Goal: Information Seeking & Learning: Learn about a topic

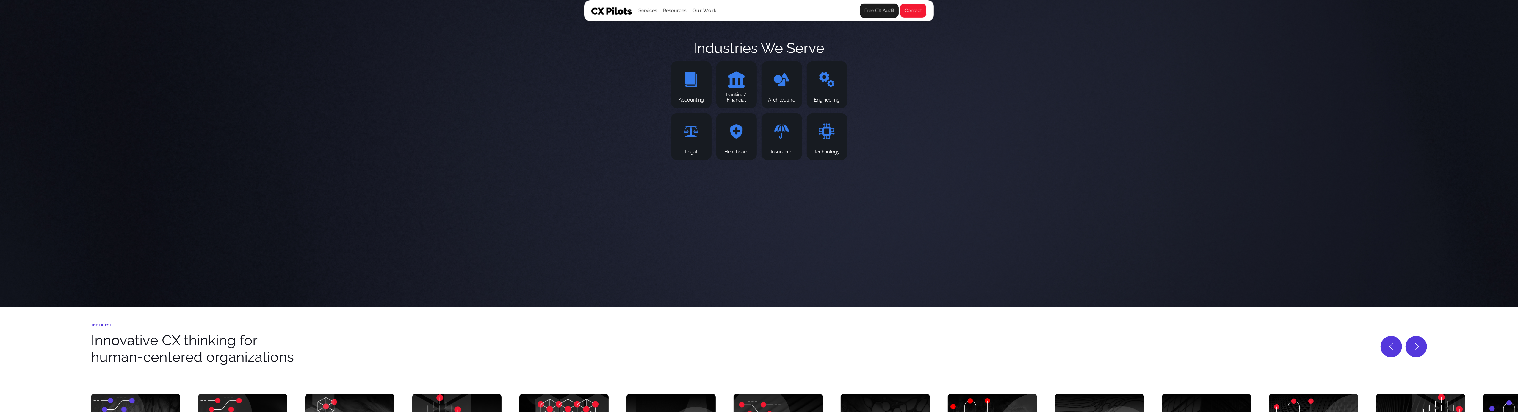
scroll to position [2737, 0]
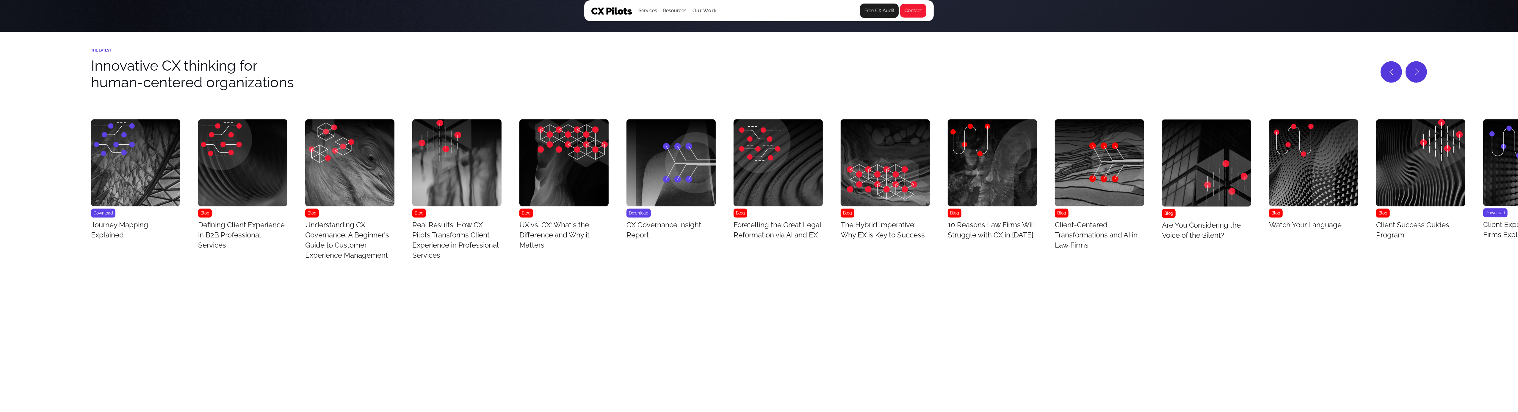
click at [457, 223] on link "Blog Real Results: How CX Pilots Transforms Client Experience in Professional S…" at bounding box center [456, 190] width 89 height 143
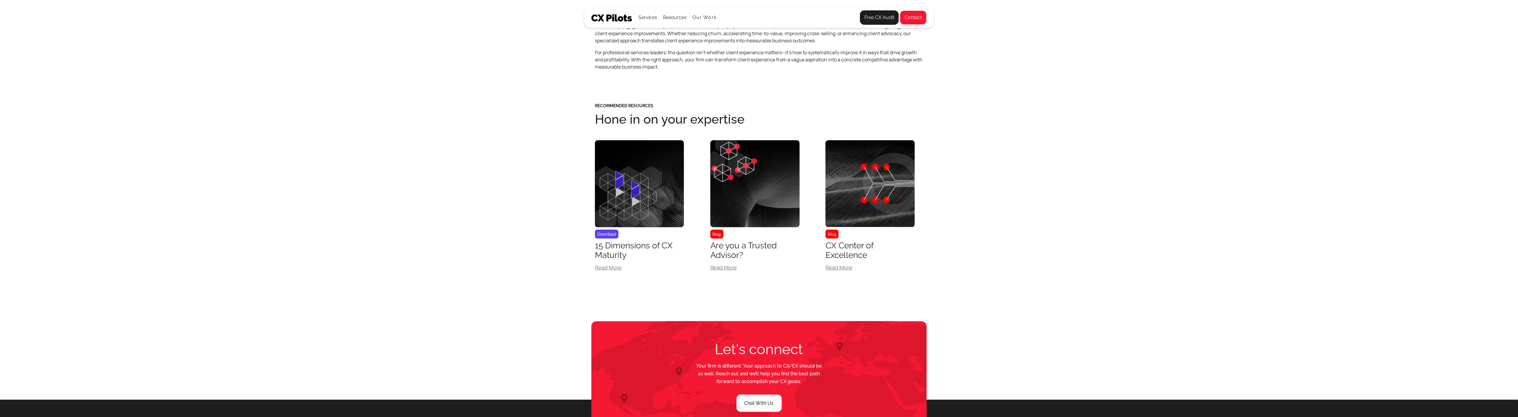
scroll to position [960, 0]
click at [721, 157] on img at bounding box center [755, 184] width 89 height 87
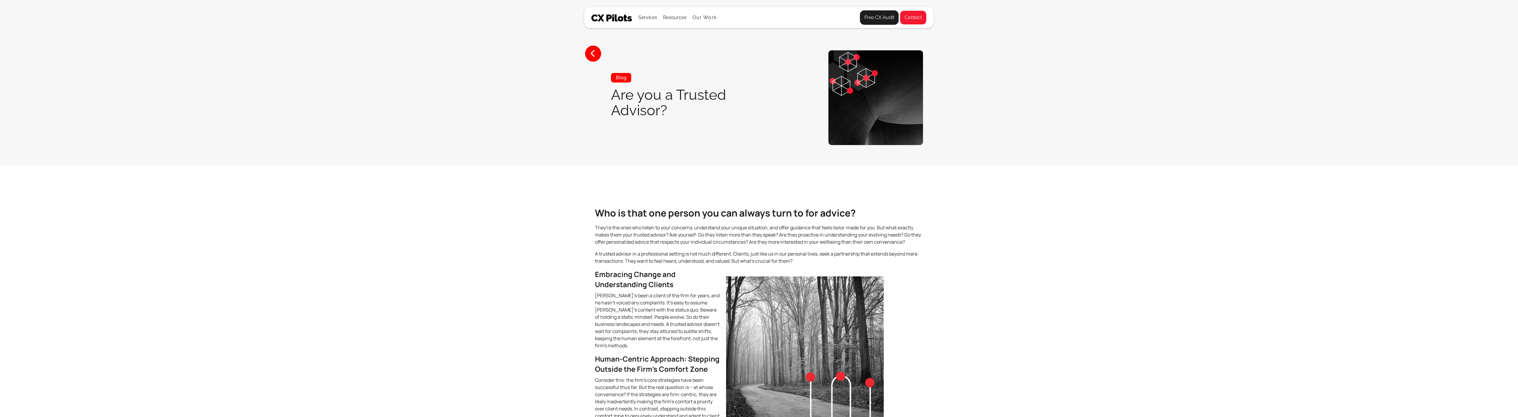
click at [721, 157] on section "< Blog Are you a Trusted Advisor?" at bounding box center [759, 82] width 1518 height 165
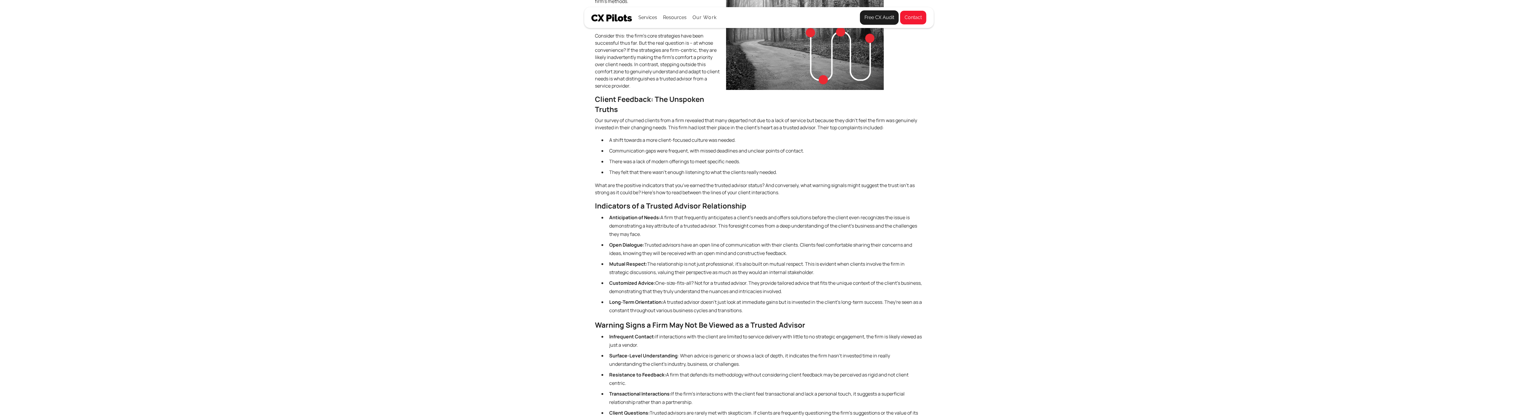
scroll to position [297, 0]
